Goal: Task Accomplishment & Management: Use online tool/utility

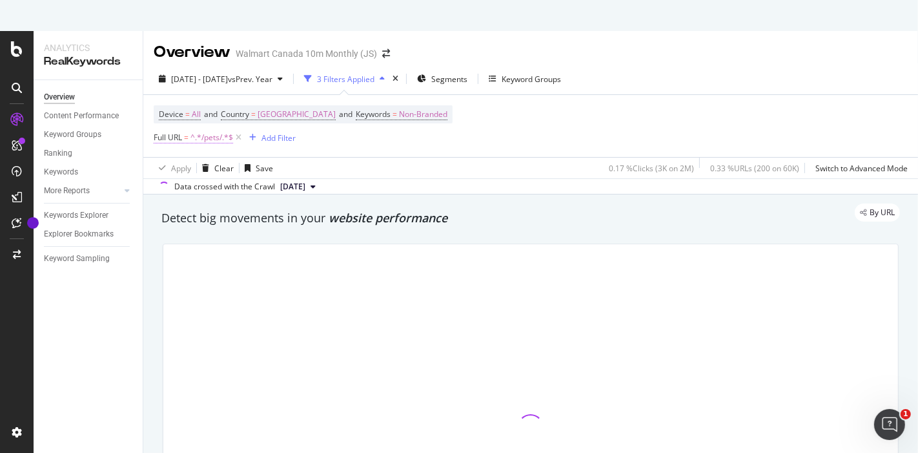
click at [183, 132] on span "Full URL = ^.*/pets/.*$" at bounding box center [193, 138] width 79 height 12
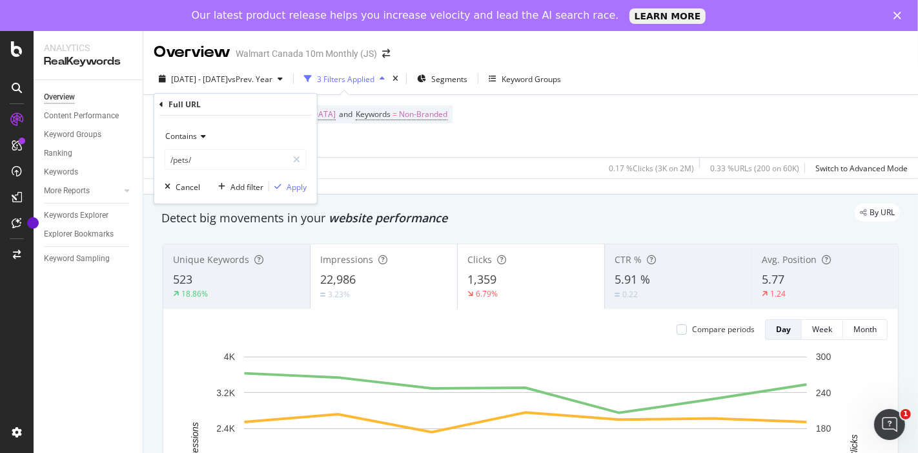
click at [200, 136] on icon at bounding box center [201, 136] width 9 height 8
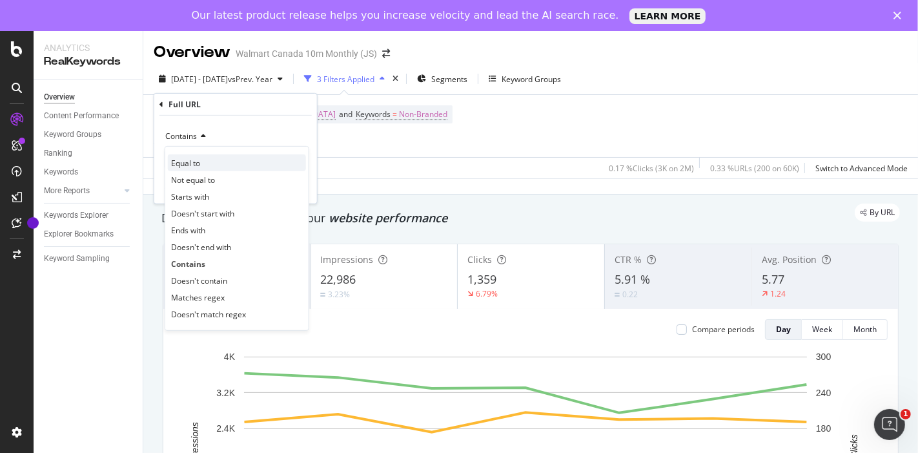
click at [234, 162] on div "Equal to" at bounding box center [237, 162] width 138 height 17
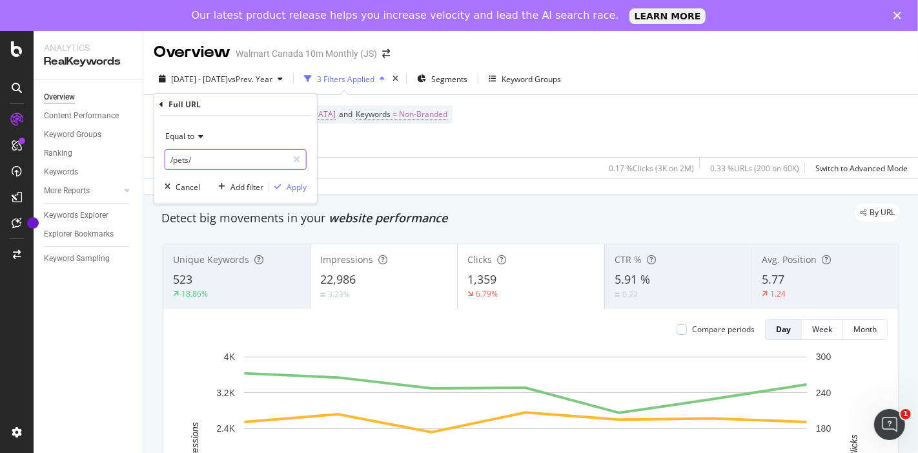
click at [215, 159] on input "/pets/" at bounding box center [226, 159] width 122 height 21
